Goal: Find specific page/section: Find specific page/section

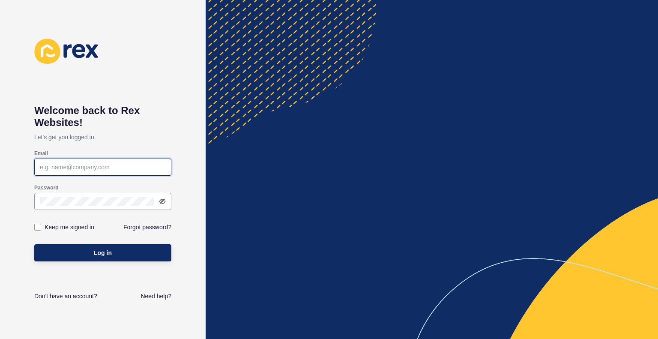
click at [100, 167] on input "Email" at bounding box center [103, 167] width 126 height 9
type input "[EMAIL_ADDRESS][DOMAIN_NAME]"
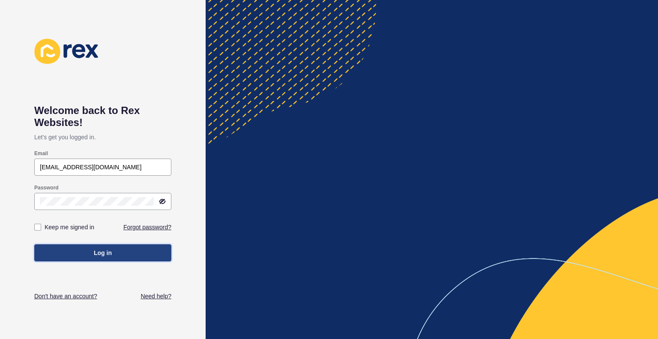
click at [108, 254] on span "Log in" at bounding box center [103, 252] width 18 height 9
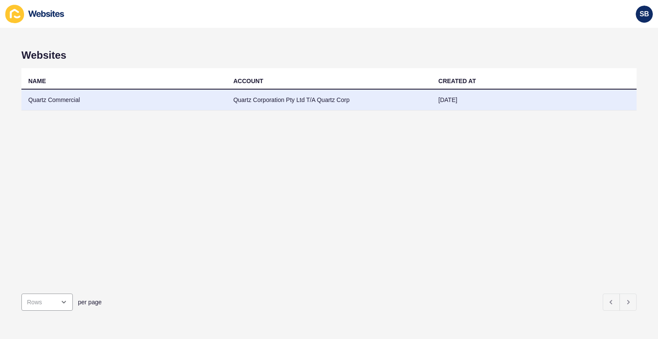
click at [57, 91] on td "Quartz Commercial" at bounding box center [123, 99] width 205 height 21
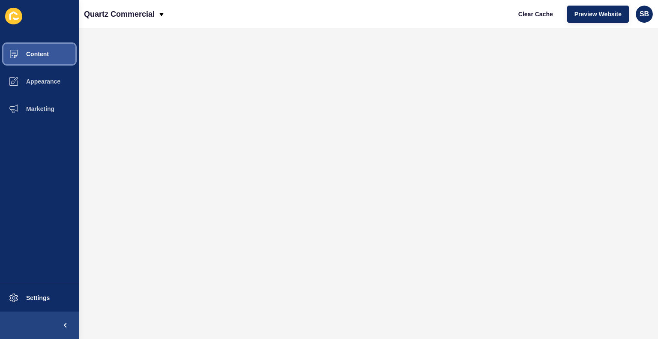
click at [62, 51] on button "Content" at bounding box center [39, 53] width 79 height 27
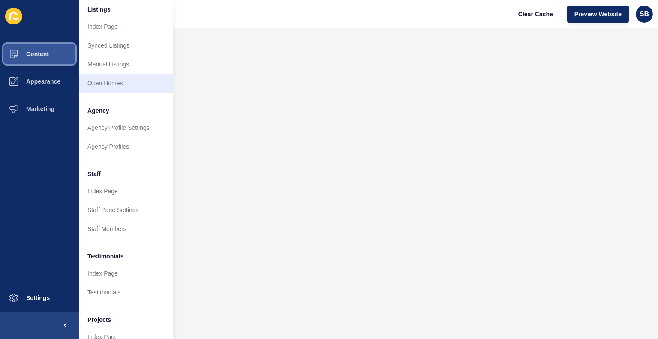
scroll to position [134, 0]
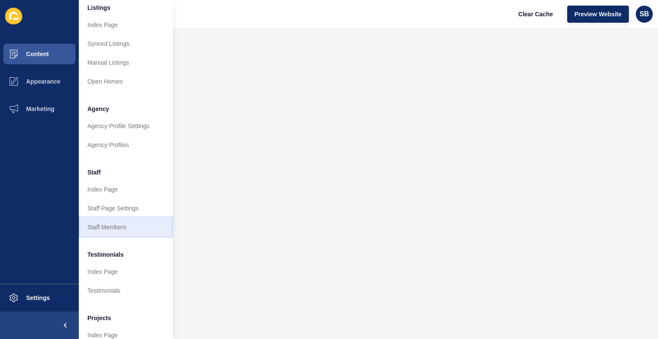
click at [109, 226] on link "Staff Members" at bounding box center [126, 226] width 94 height 19
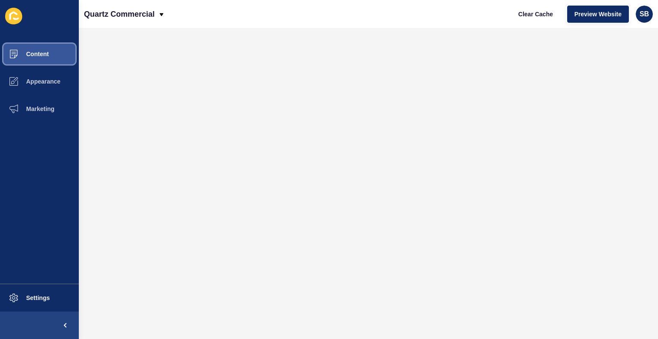
click at [58, 65] on button "Content" at bounding box center [39, 53] width 79 height 27
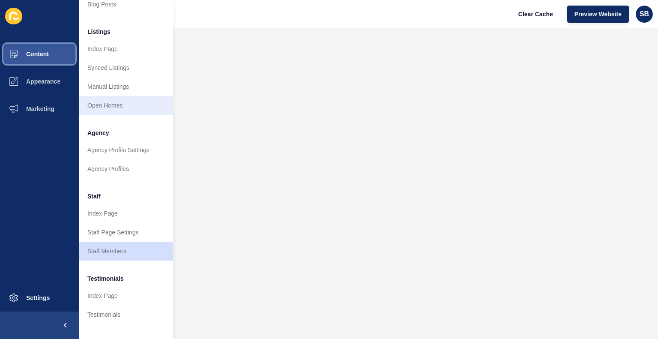
scroll to position [110, 0]
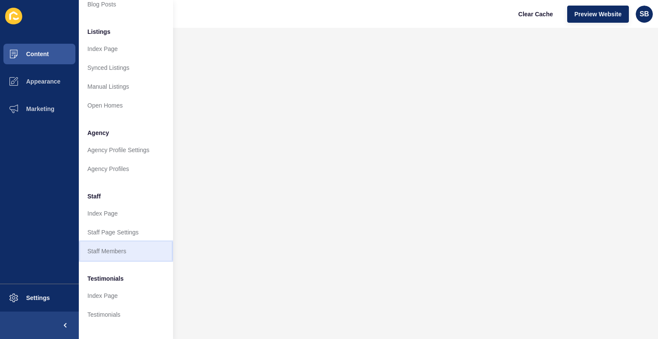
click at [108, 257] on link "Staff Members" at bounding box center [126, 250] width 94 height 19
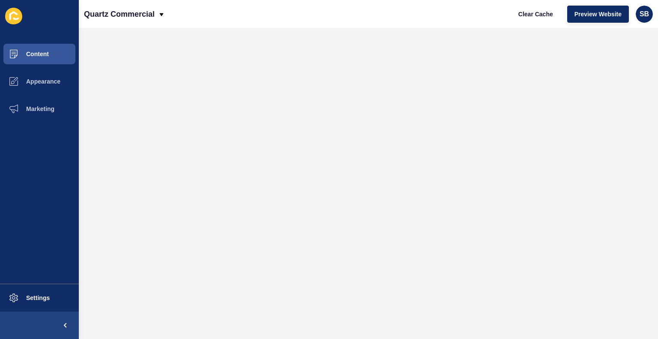
scroll to position [0, 0]
